Goal: Information Seeking & Learning: Learn about a topic

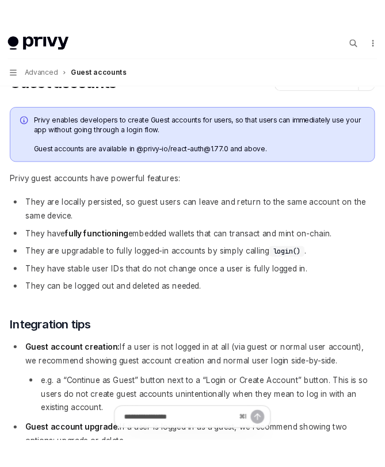
scroll to position [89, 0]
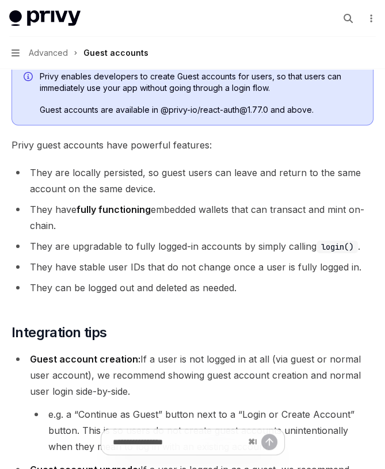
type textarea "*"
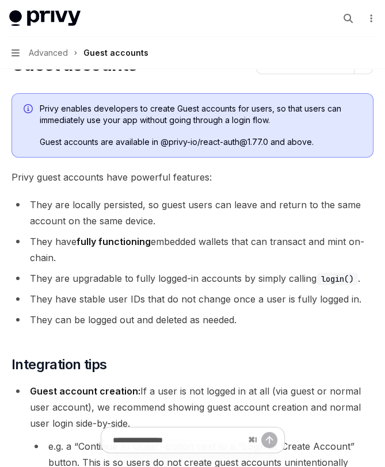
scroll to position [7, 0]
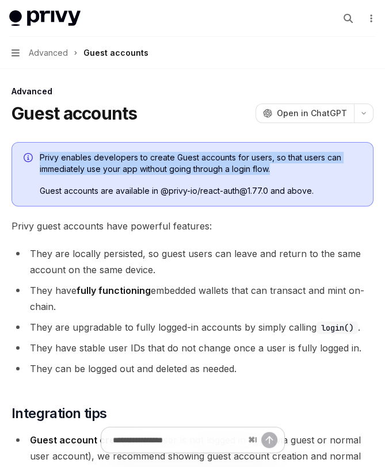
drag, startPoint x: 166, startPoint y: 145, endPoint x: 313, endPoint y: 164, distance: 148.5
click at [313, 164] on div "Privy enables developers to create Guest accounts for users, so that users can …" at bounding box center [192, 174] width 362 height 64
click at [313, 164] on span "Privy enables developers to create Guest accounts for users, so that users can …" at bounding box center [200, 163] width 321 height 23
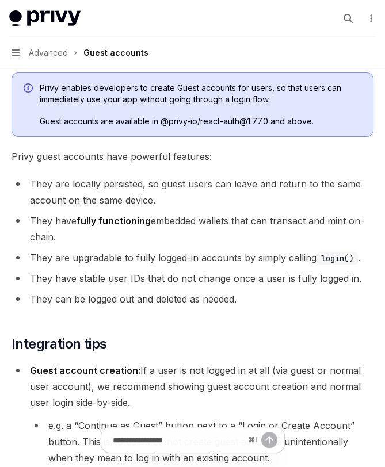
scroll to position [79, 0]
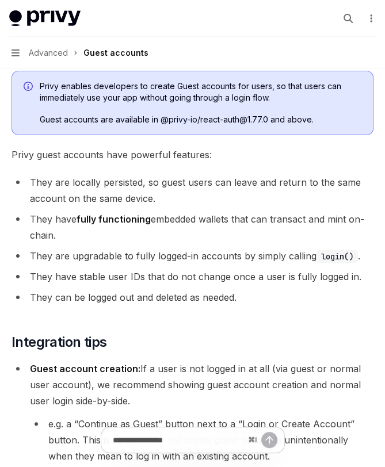
click at [290, 300] on li "They can be logged out and deleted as needed." at bounding box center [192, 297] width 362 height 16
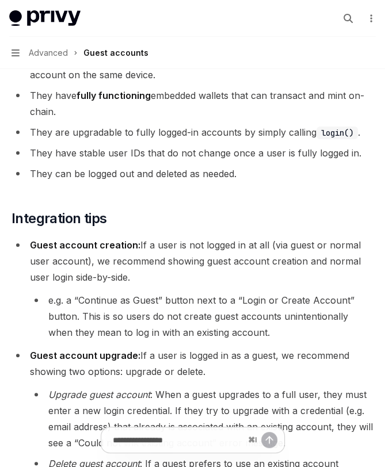
scroll to position [204, 0]
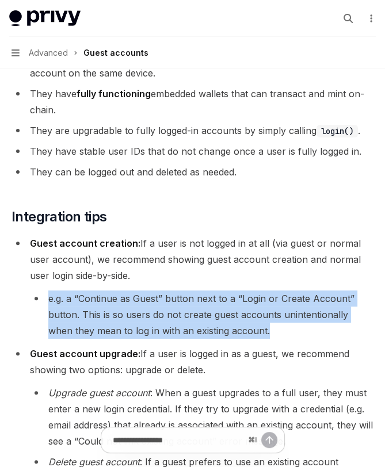
drag, startPoint x: 279, startPoint y: 277, endPoint x: 292, endPoint y: 334, distance: 58.8
click at [292, 334] on li "Guest account creation: If a user is not logged in at all (via guest or normal …" at bounding box center [192, 286] width 362 height 103
click at [292, 334] on li "e.g. a “Continue as Guest” button next to a “Login or Create Account” button. T…" at bounding box center [201, 314] width 343 height 48
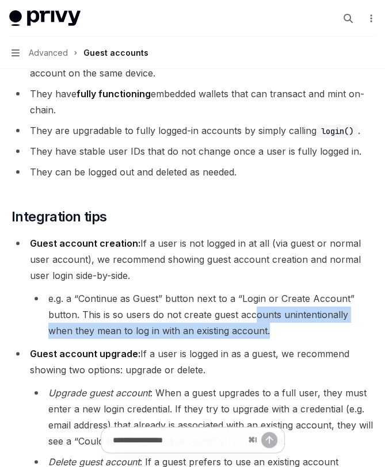
drag, startPoint x: 287, startPoint y: 333, endPoint x: 254, endPoint y: 324, distance: 34.6
click at [255, 325] on li "e.g. a “Continue as Guest” button next to a “Login or Create Account” button. T…" at bounding box center [201, 314] width 343 height 48
click at [254, 324] on li "e.g. a “Continue as Guest” button next to a “Login or Create Account” button. T…" at bounding box center [201, 314] width 343 height 48
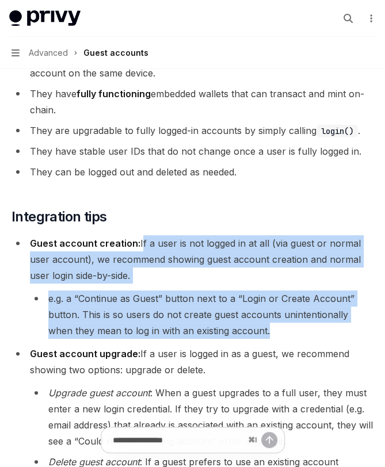
drag, startPoint x: 253, startPoint y: 336, endPoint x: 140, endPoint y: 241, distance: 147.7
click at [140, 241] on li "Guest account creation: If a user is not logged in at all (via guest or normal …" at bounding box center [192, 286] width 362 height 103
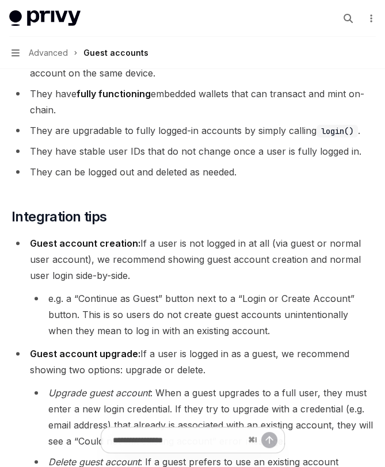
click at [153, 313] on li "e.g. a “Continue as Guest” button next to a “Login or Create Account” button. T…" at bounding box center [201, 314] width 343 height 48
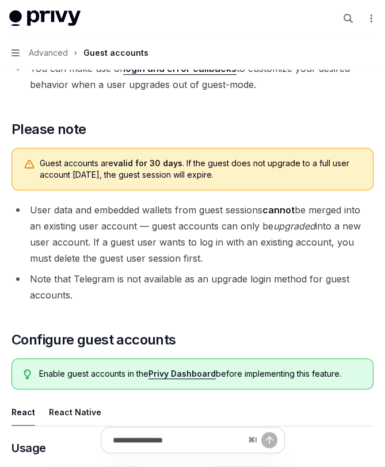
scroll to position [673, 0]
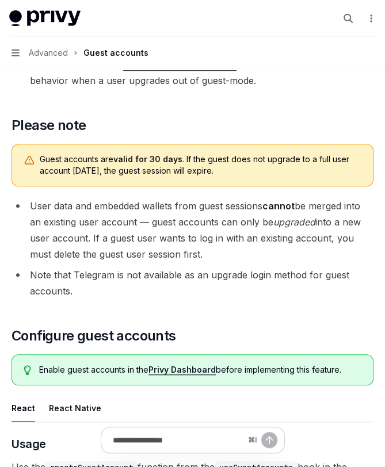
click at [158, 158] on strong "valid for 30 days" at bounding box center [147, 159] width 69 height 10
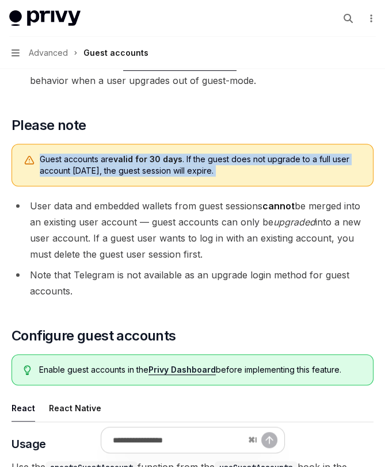
click at [158, 158] on strong "valid for 30 days" at bounding box center [147, 159] width 69 height 10
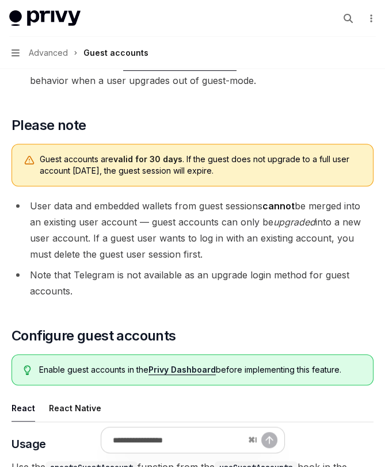
click at [176, 235] on li "User data and embedded wallets from guest sessions cannot be merged into an exi…" at bounding box center [192, 230] width 362 height 64
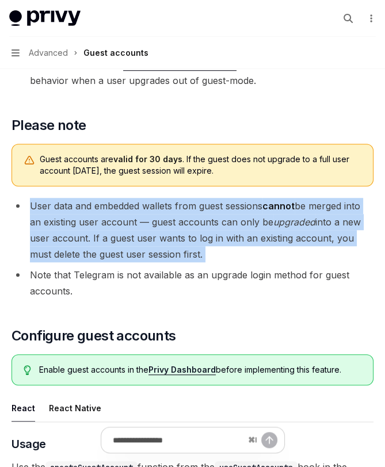
click at [176, 235] on li "User data and embedded wallets from guest sessions cannot be merged into an exi…" at bounding box center [192, 230] width 362 height 64
click at [222, 250] on li "User data and embedded wallets from guest sessions cannot be merged into an exi…" at bounding box center [192, 230] width 362 height 64
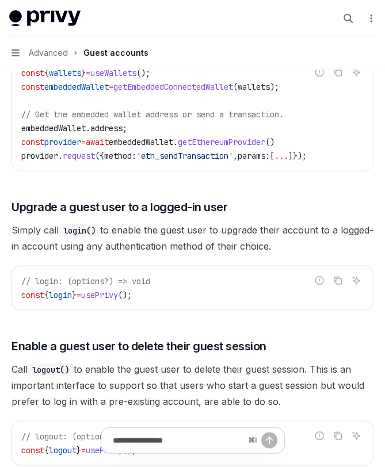
scroll to position [1877, 0]
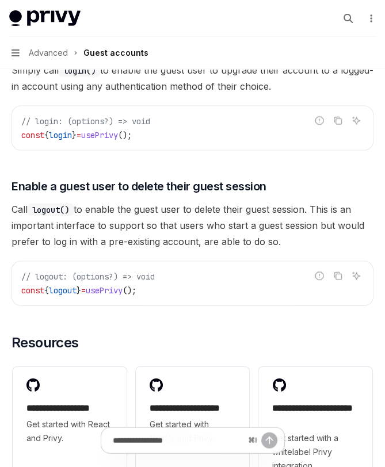
click at [258, 219] on span "Call logout() to enable the guest user to delete their guest session. This is a…" at bounding box center [192, 225] width 362 height 48
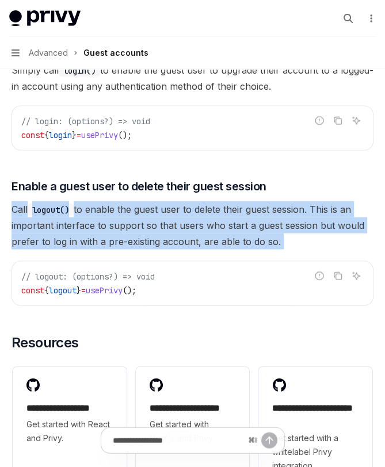
click at [258, 219] on span "Call logout() to enable the guest user to delete their guest session. This is a…" at bounding box center [192, 225] width 362 height 48
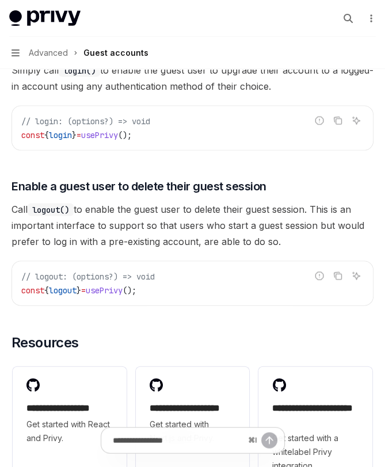
click at [271, 233] on span "Call logout() to enable the guest user to delete their guest session. This is a…" at bounding box center [192, 225] width 362 height 48
drag, startPoint x: 289, startPoint y: 236, endPoint x: 319, endPoint y: 205, distance: 43.1
click at [319, 205] on span "Call logout() to enable the guest user to delete their guest session. This is a…" at bounding box center [192, 225] width 362 height 48
drag, startPoint x: 319, startPoint y: 203, endPoint x: 319, endPoint y: 239, distance: 35.6
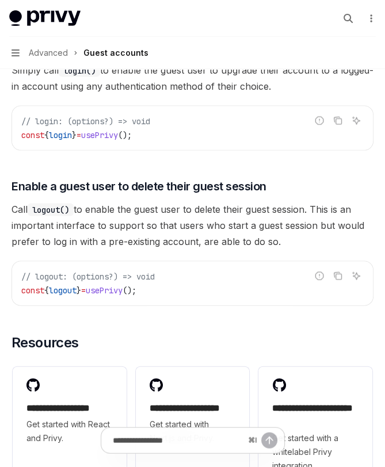
click at [319, 239] on span "Call logout() to enable the guest user to delete their guest session. This is a…" at bounding box center [192, 225] width 362 height 48
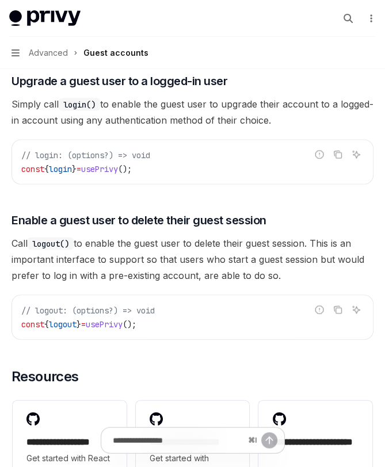
scroll to position [1847, 0]
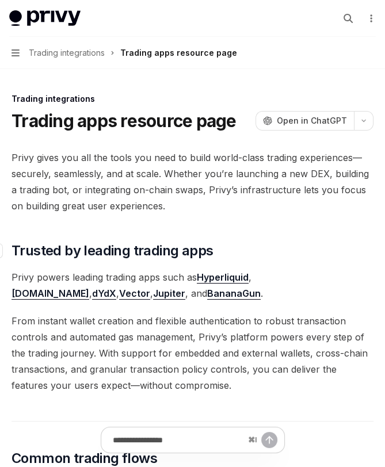
click at [108, 243] on span "Trusted by leading trading apps" at bounding box center [111, 250] width 201 height 18
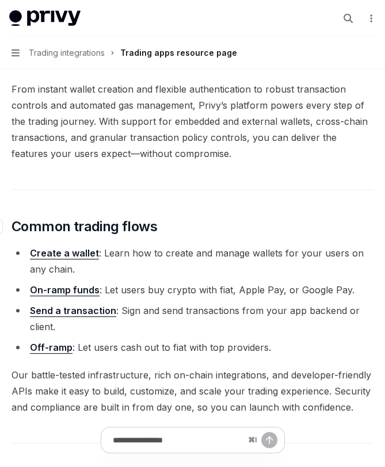
scroll to position [233, 0]
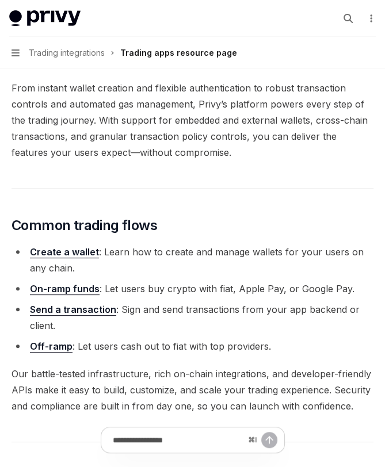
click at [143, 290] on li "On-ramp funds : Let users buy crypto with fiat, Apple Pay, or Google Pay." at bounding box center [192, 289] width 362 height 16
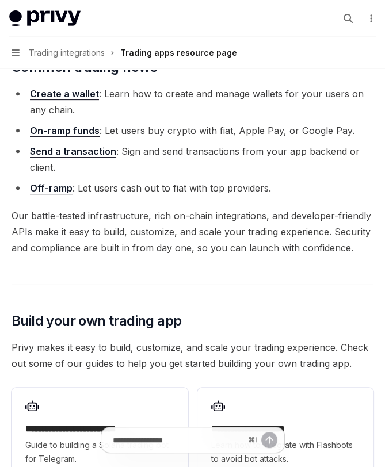
scroll to position [390, 0]
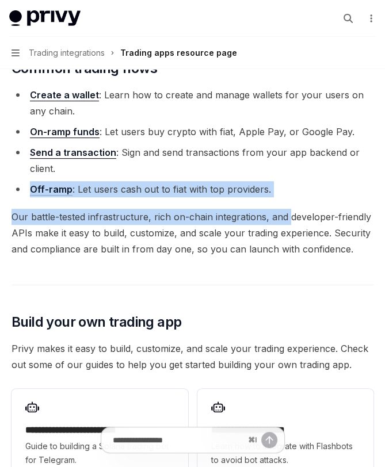
drag, startPoint x: 103, startPoint y: 173, endPoint x: 289, endPoint y: 209, distance: 189.8
click at [289, 209] on div "Privy gives you all the tools you need to build world-class trading experiences…" at bounding box center [192, 347] width 362 height 1174
click at [289, 209] on span "Our battle-tested infrastructure, rich on-chain integrations, and developer-fri…" at bounding box center [192, 233] width 362 height 48
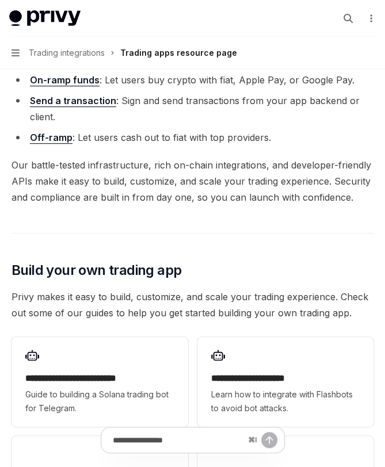
scroll to position [557, 0]
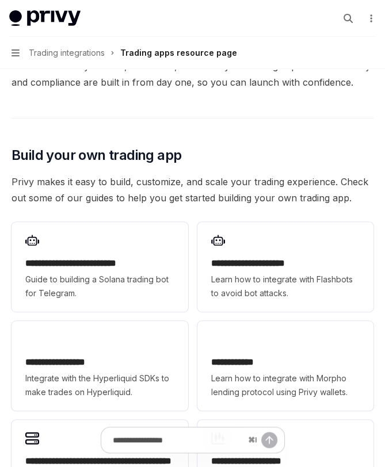
click at [269, 174] on span "Privy makes it easy to build, customize, and scale your trading experience. Che…" at bounding box center [192, 190] width 362 height 32
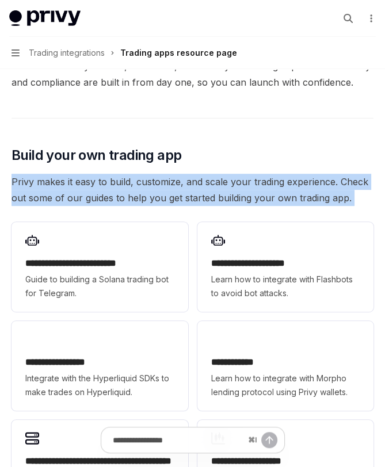
click at [269, 174] on span "Privy makes it easy to build, customize, and scale your trading experience. Che…" at bounding box center [192, 190] width 362 height 32
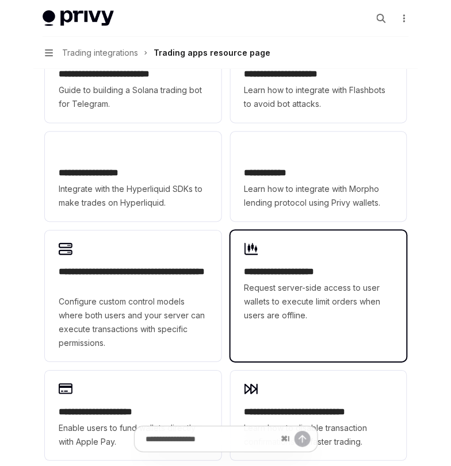
scroll to position [852, 0]
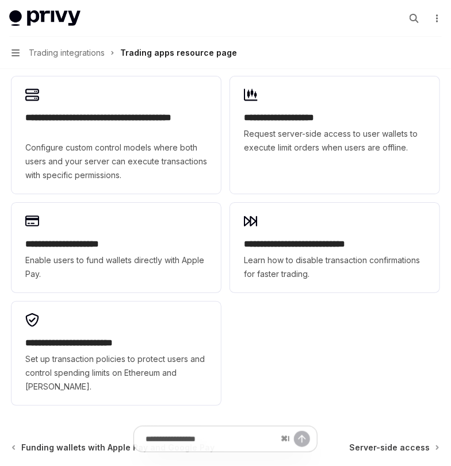
click at [336, 328] on div "**********" at bounding box center [225, 142] width 428 height 536
click at [330, 325] on div "**********" at bounding box center [225, 142] width 428 height 536
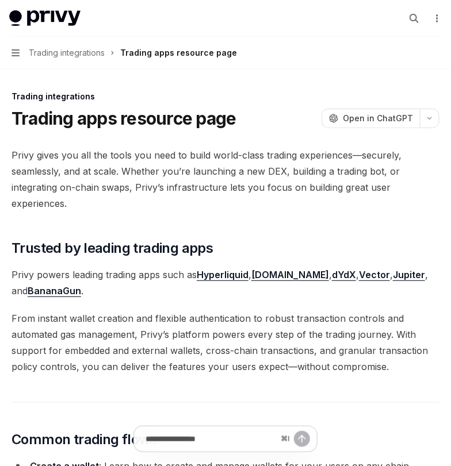
scroll to position [0, 0]
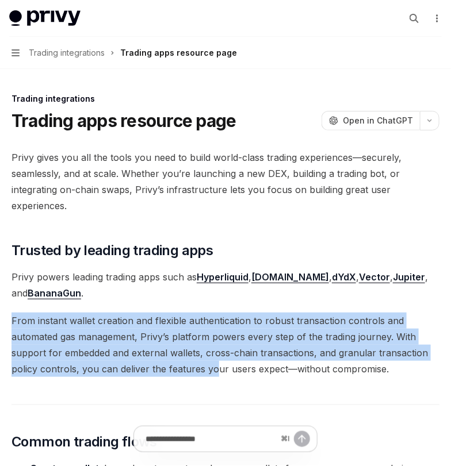
drag, startPoint x: 214, startPoint y: 296, endPoint x: 216, endPoint y: 371, distance: 75.3
click at [216, 371] on span "From instant wallet creation and flexible authentication to robust transaction …" at bounding box center [225, 345] width 428 height 64
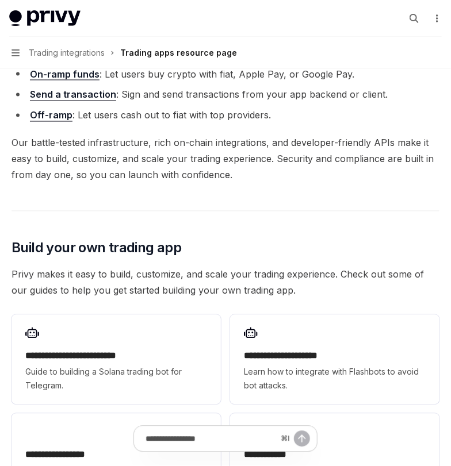
scroll to position [378, 0]
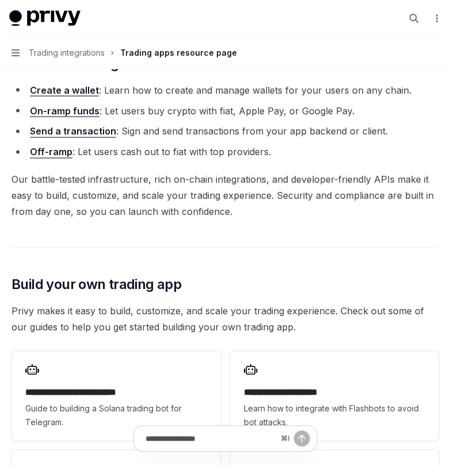
click at [75, 131] on link "Send a transaction" at bounding box center [73, 132] width 86 height 12
type textarea "*"
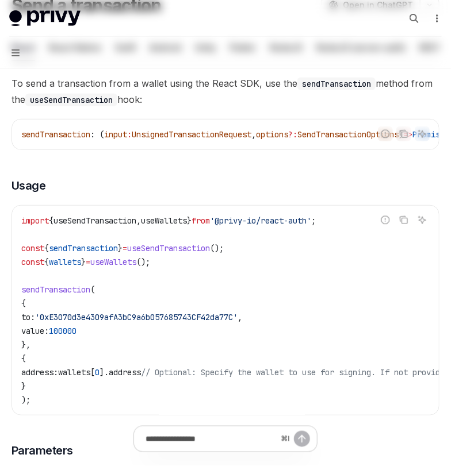
scroll to position [303, 0]
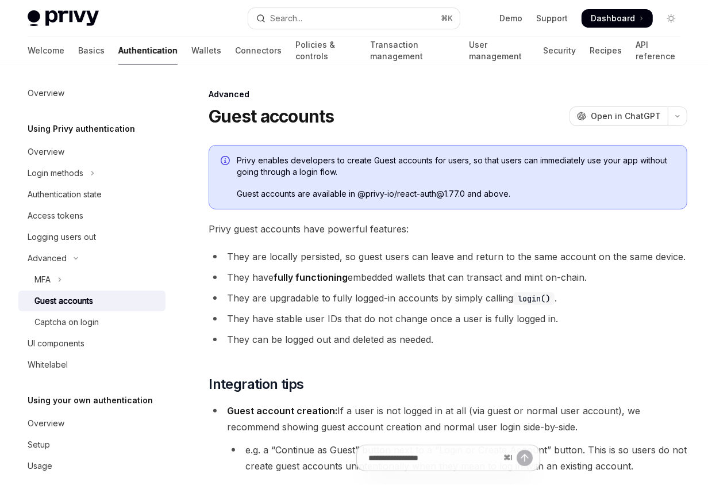
click at [316, 304] on li "They are upgradable to fully logged-in accounts by simply calling login() ." at bounding box center [448, 298] width 479 height 16
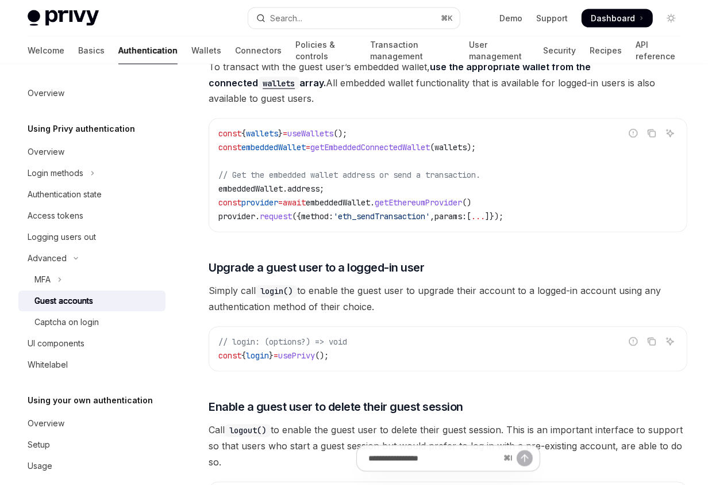
scroll to position [1755, 0]
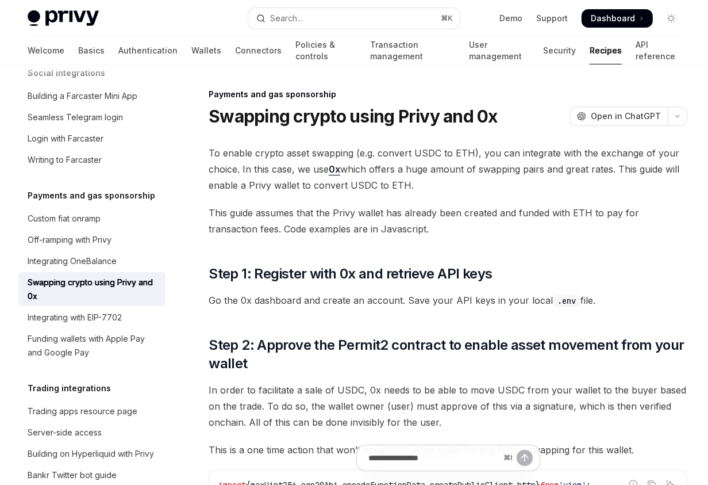
click at [431, 193] on span "To enable crypto asset swapping (e.g. convert USDC to ETH), you can integrate w…" at bounding box center [448, 169] width 479 height 48
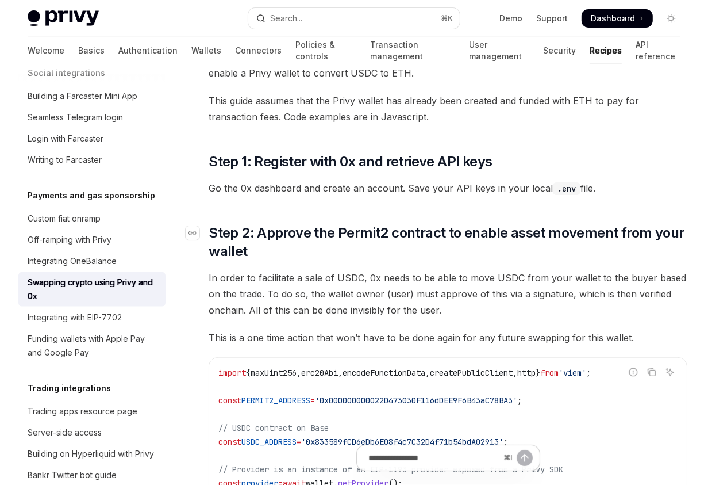
scroll to position [327, 0]
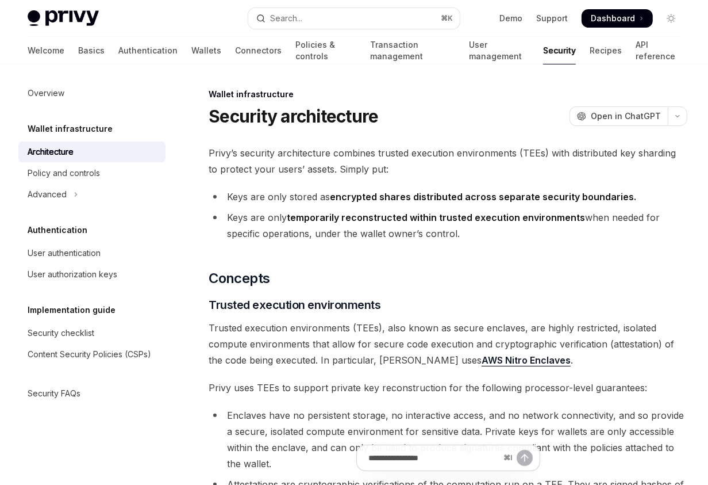
scroll to position [7, 0]
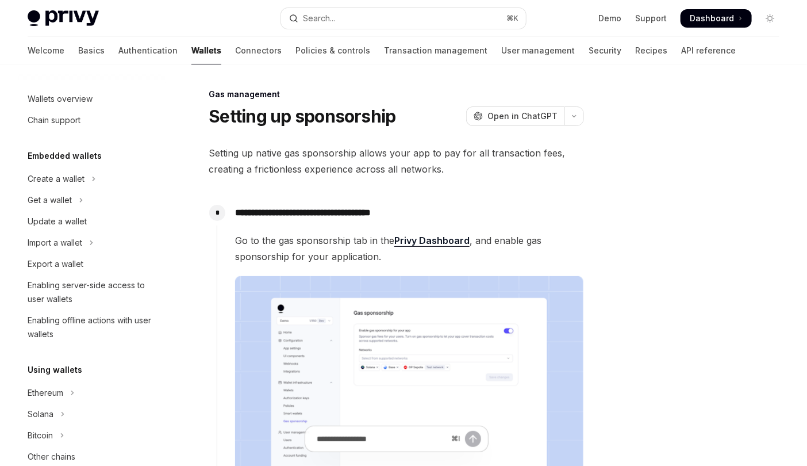
scroll to position [516, 0]
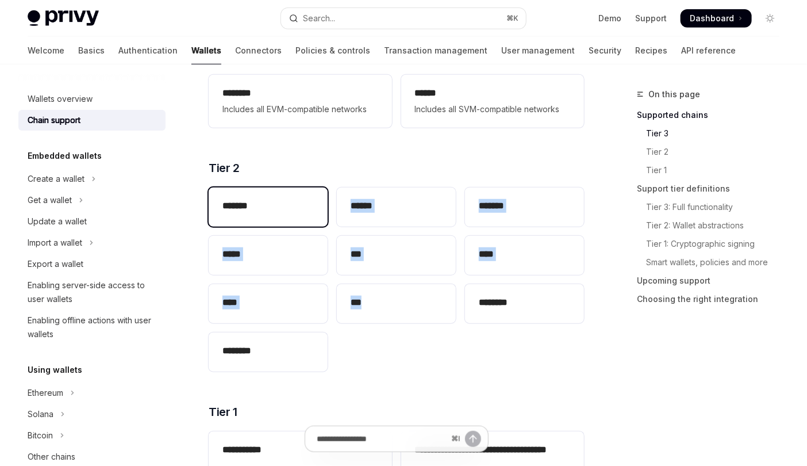
drag, startPoint x: 383, startPoint y: 366, endPoint x: 275, endPoint y: 218, distance: 183.0
click at [275, 218] on div "******* ****** ******* ***** *** **** **** *** ******** ********" at bounding box center [396, 279] width 375 height 193
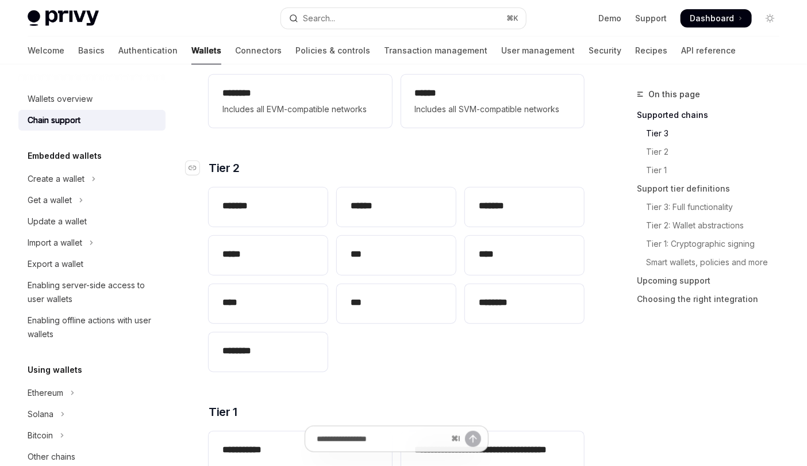
click at [281, 164] on h3 "​ Tier 2" at bounding box center [396, 168] width 375 height 16
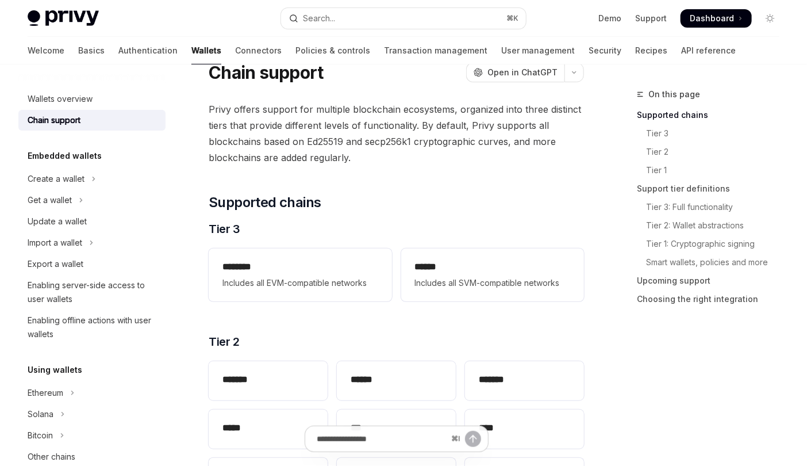
scroll to position [117, 0]
